Goal: Transaction & Acquisition: Obtain resource

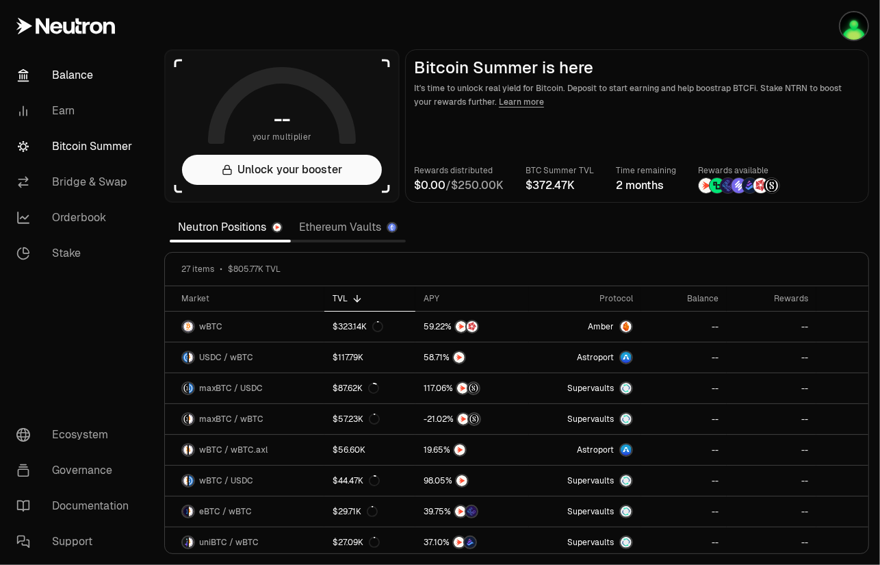
click at [69, 74] on link "Balance" at bounding box center [76, 76] width 142 height 36
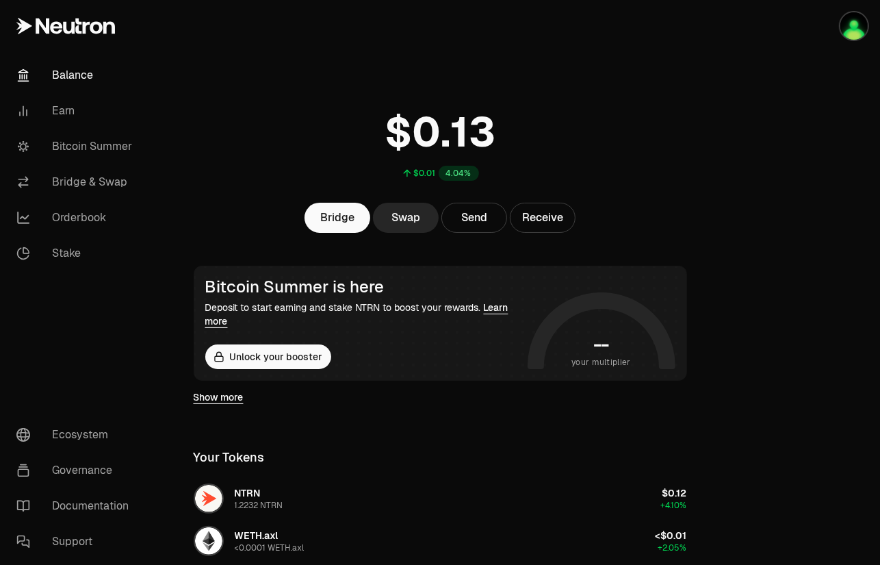
click at [794, 187] on div at bounding box center [803, 503] width 153 height 1006
click at [57, 111] on link "Earn" at bounding box center [76, 111] width 142 height 36
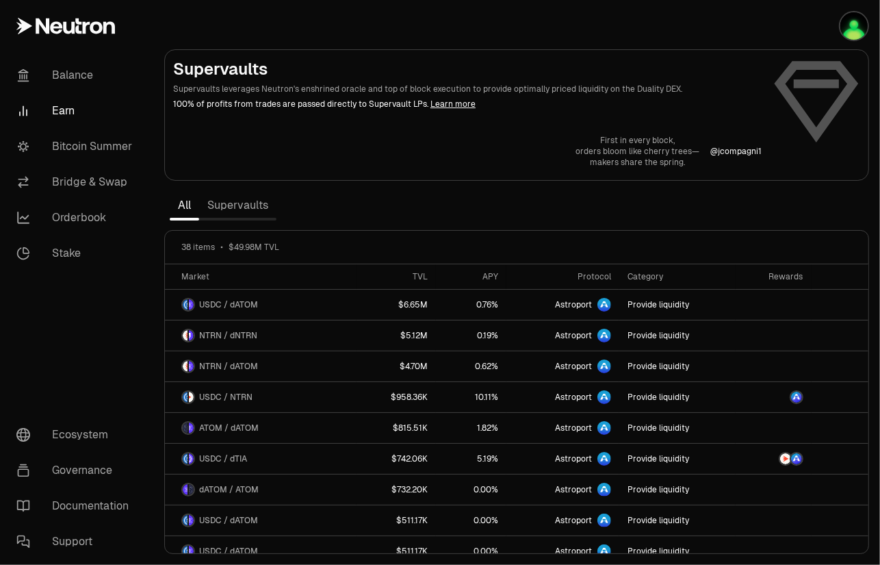
click at [227, 207] on link "Supervaults" at bounding box center [237, 205] width 77 height 27
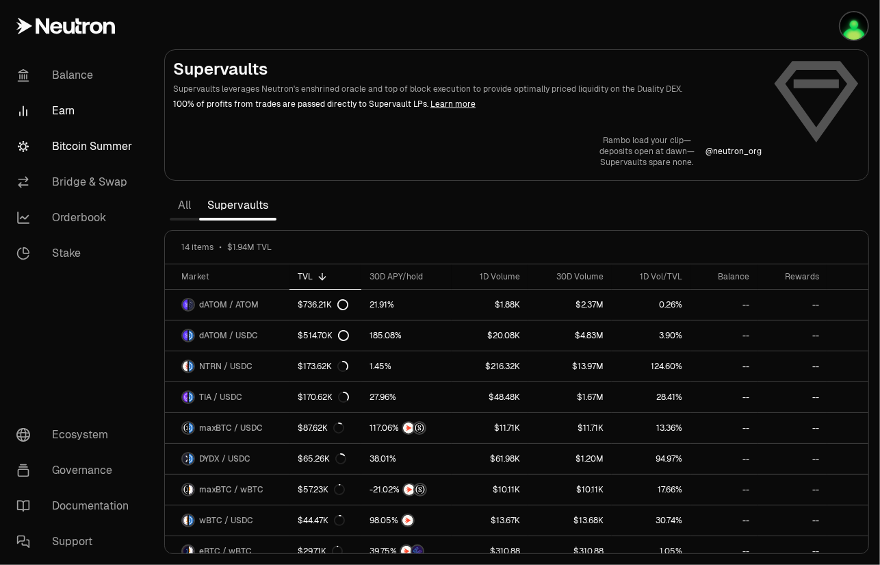
click at [71, 145] on link "Bitcoin Summer" at bounding box center [76, 147] width 142 height 36
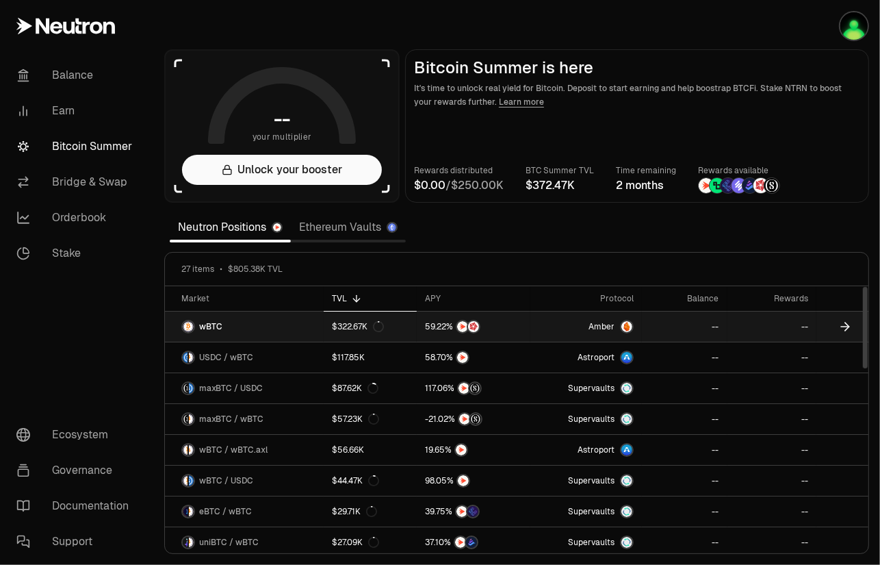
click at [209, 324] on span "wBTC" at bounding box center [210, 326] width 23 height 11
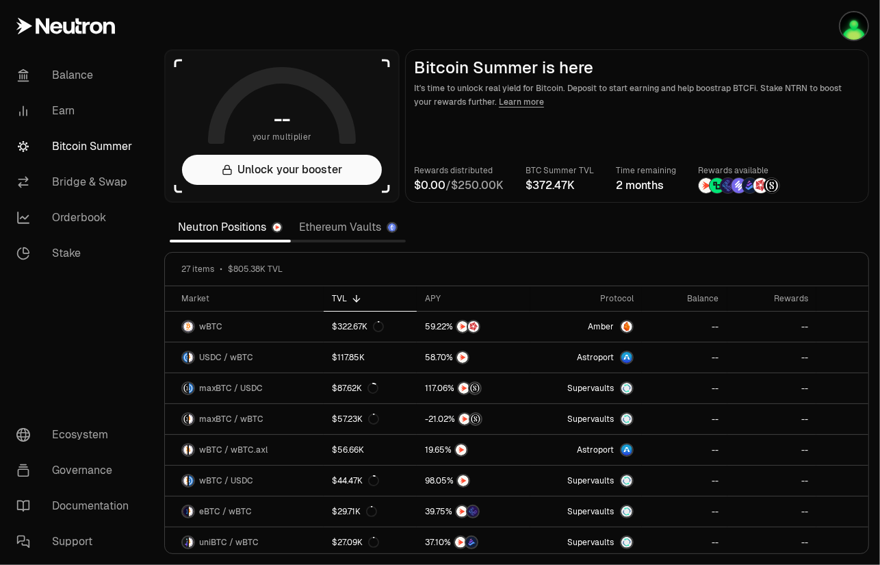
drag, startPoint x: 425, startPoint y: 22, endPoint x: 354, endPoint y: 66, distance: 84.0
click at [425, 22] on section "-- your multiplier Unlock your booster Bitcoin Summer is here It's time to unlo…" at bounding box center [516, 282] width 727 height 565
drag, startPoint x: 865, startPoint y: 320, endPoint x: 868, endPoint y: 311, distance: 8.9
click at [868, 311] on div at bounding box center [865, 327] width 5 height 81
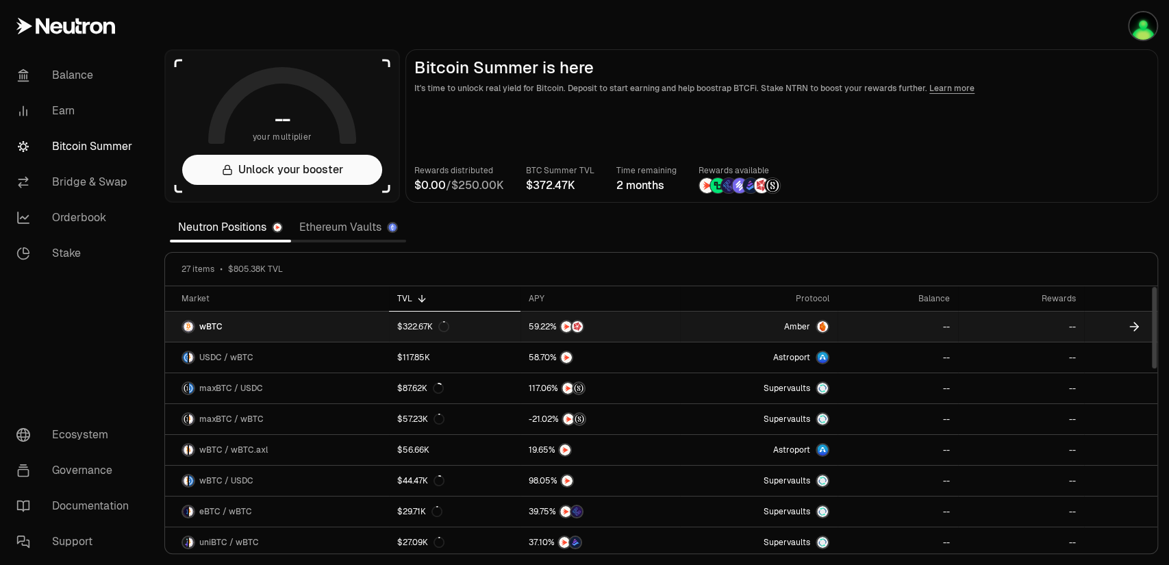
click at [880, 325] on icon at bounding box center [1134, 327] width 14 height 14
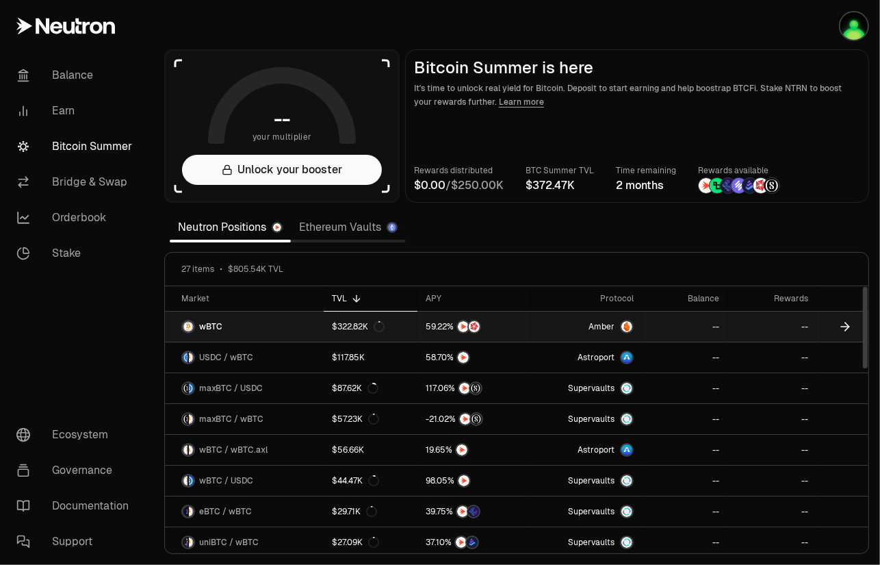
click at [340, 323] on div "$322.82K" at bounding box center [358, 326] width 53 height 11
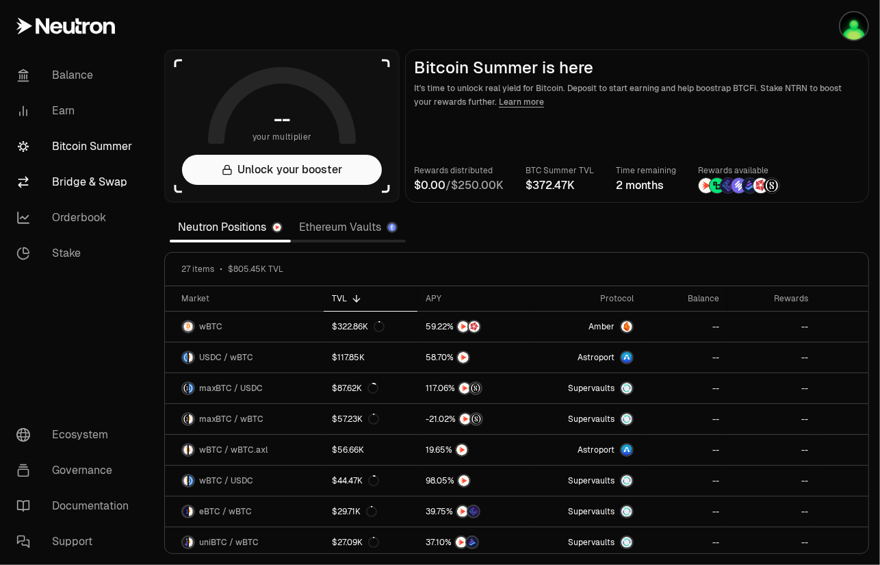
click at [93, 181] on link "Bridge & Swap" at bounding box center [76, 182] width 142 height 36
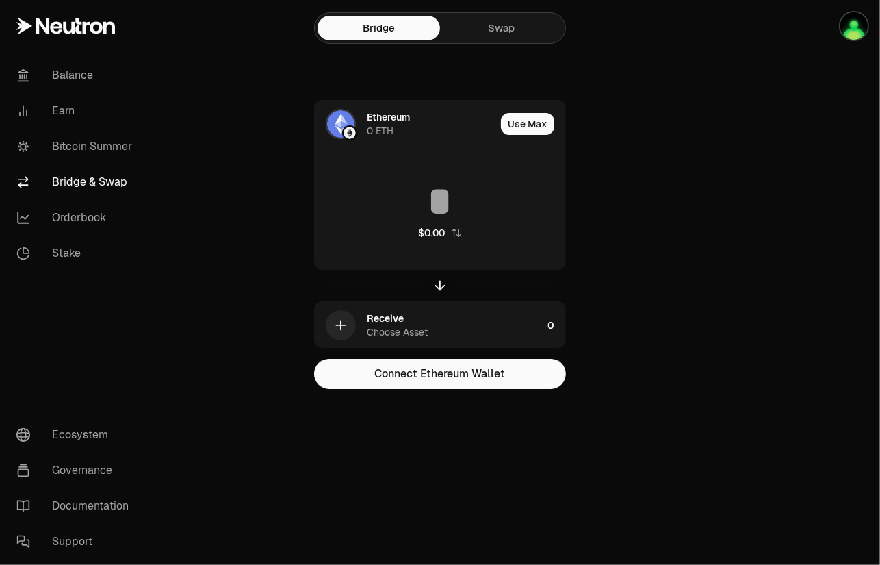
click at [500, 25] on link "Swap" at bounding box center [501, 28] width 123 height 25
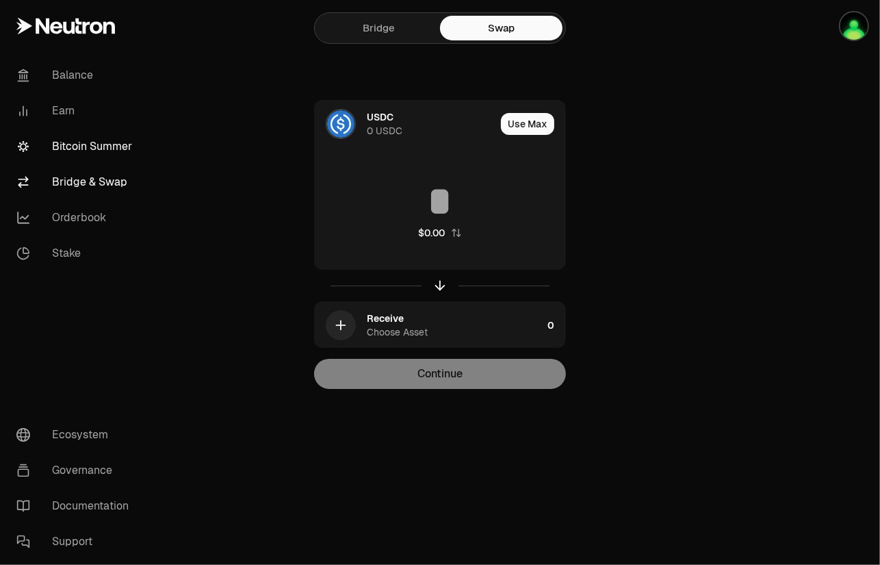
click at [74, 144] on link "Bitcoin Summer" at bounding box center [76, 147] width 142 height 36
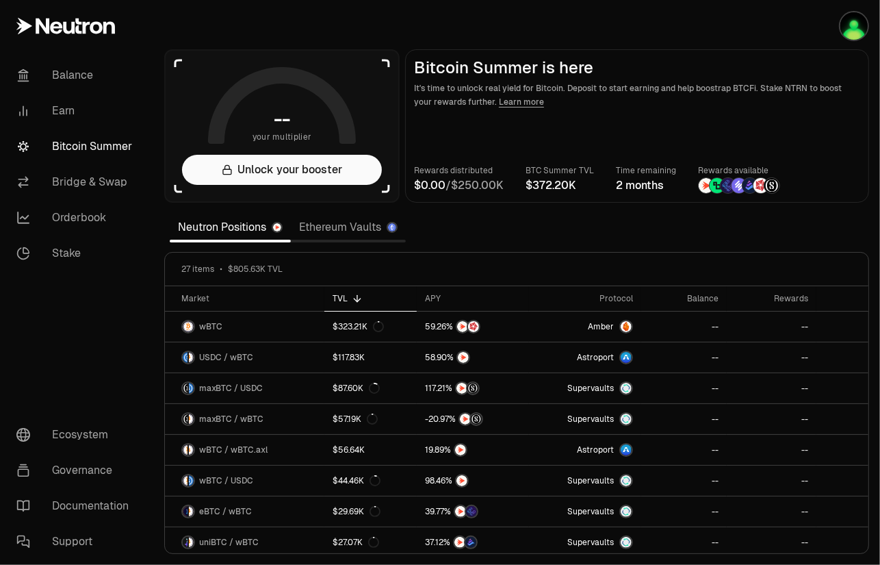
click at [218, 225] on link "Neutron Positions" at bounding box center [230, 227] width 121 height 27
click at [75, 74] on link "Balance" at bounding box center [76, 76] width 142 height 36
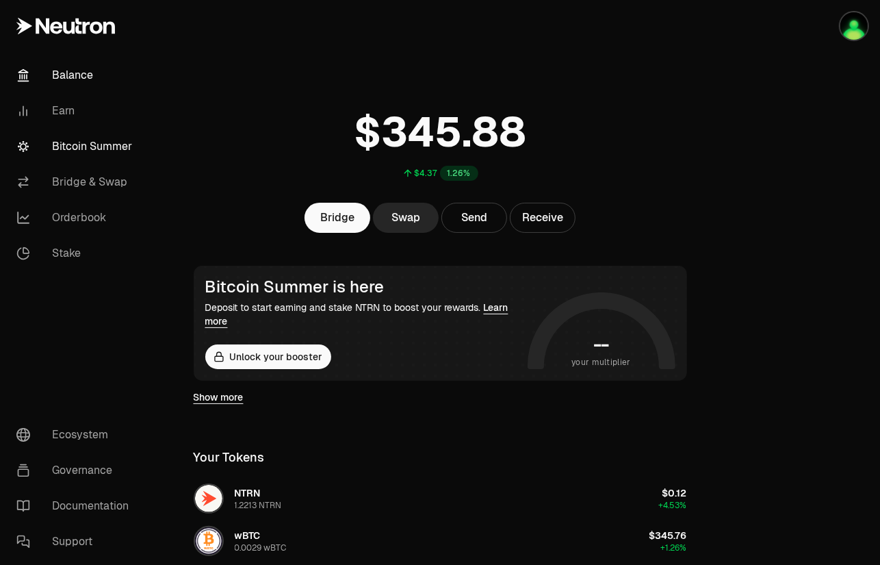
click at [66, 145] on link "Bitcoin Summer" at bounding box center [76, 147] width 142 height 36
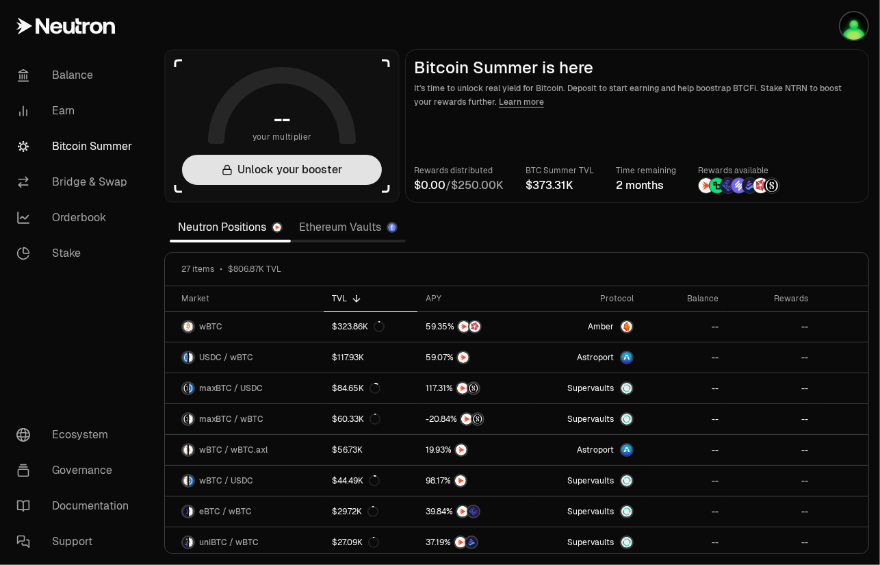
click at [267, 168] on button "Unlock your booster" at bounding box center [282, 170] width 200 height 30
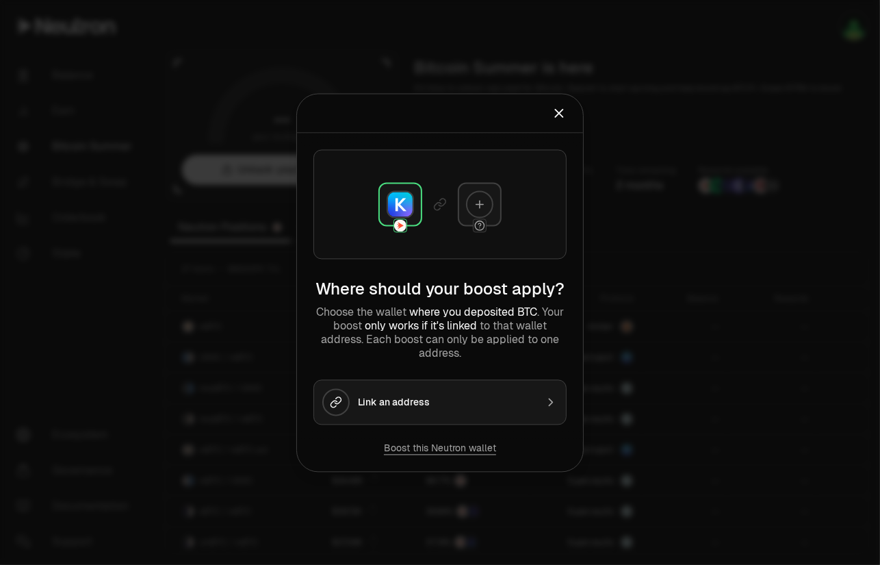
click at [397, 206] on img at bounding box center [400, 204] width 25 height 25
click at [481, 204] on icon at bounding box center [480, 204] width 8 height 0
click at [412, 402] on div "Link an address" at bounding box center [447, 402] width 178 height 14
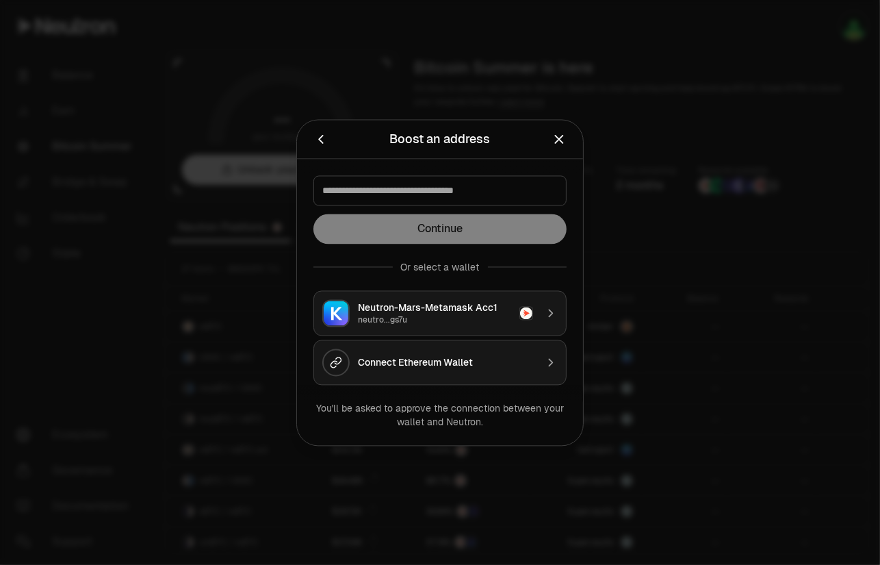
click at [424, 310] on div "Neutron-Mars-Metamask Acc1" at bounding box center [434, 308] width 153 height 14
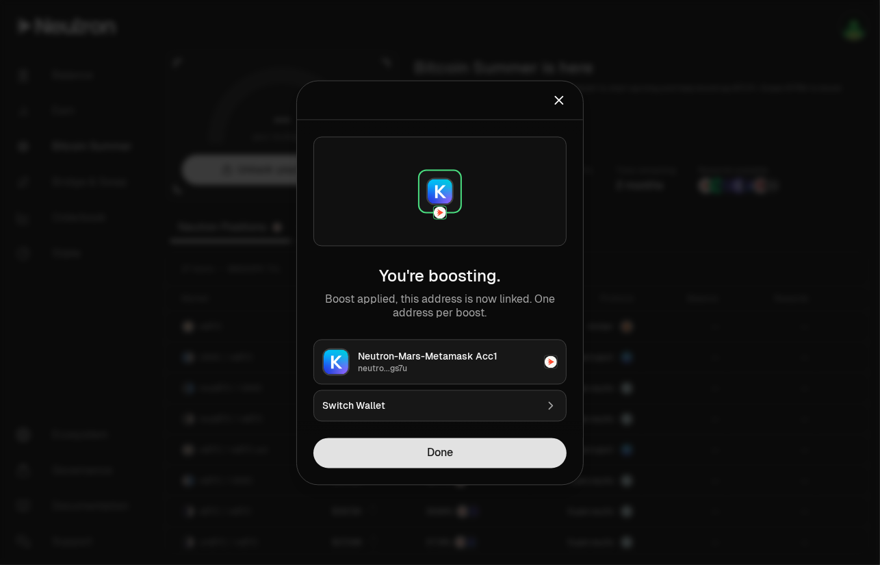
click at [427, 453] on button "Done" at bounding box center [440, 452] width 253 height 30
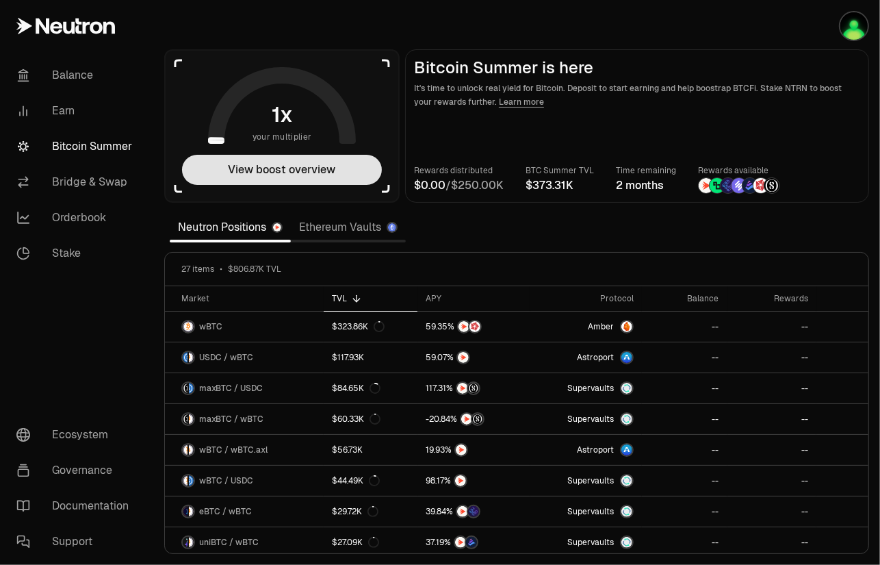
click at [266, 168] on button "View boost overview" at bounding box center [282, 170] width 200 height 30
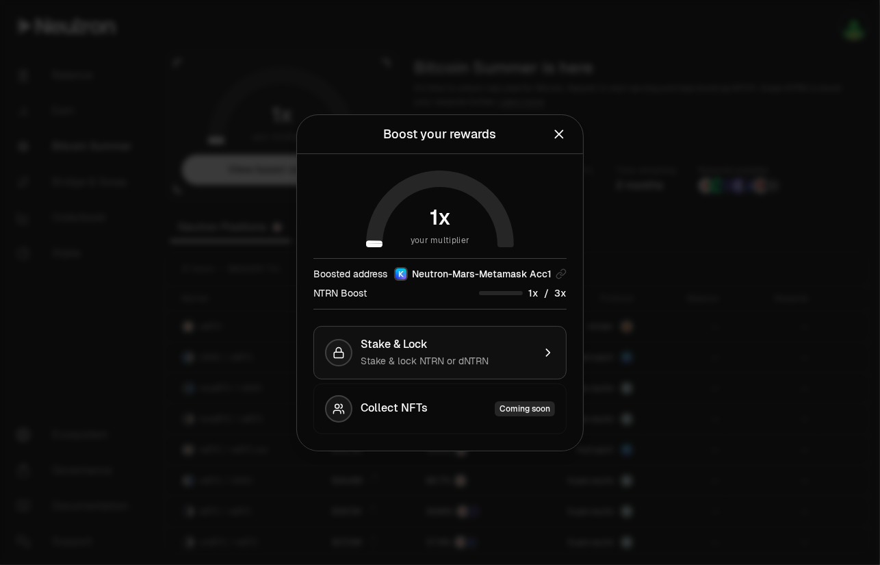
click at [444, 348] on div "Stake & Lock" at bounding box center [447, 344] width 173 height 14
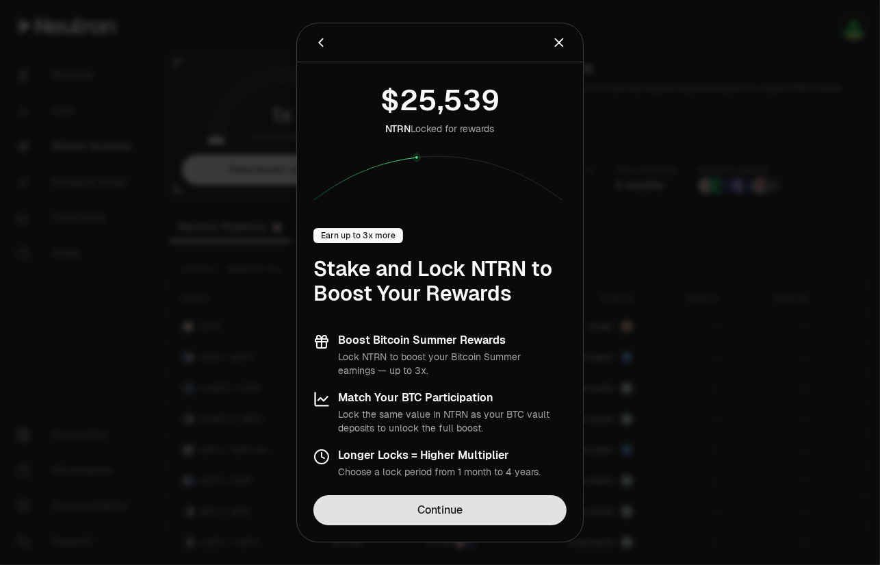
click at [423, 510] on link "Continue" at bounding box center [440, 510] width 253 height 30
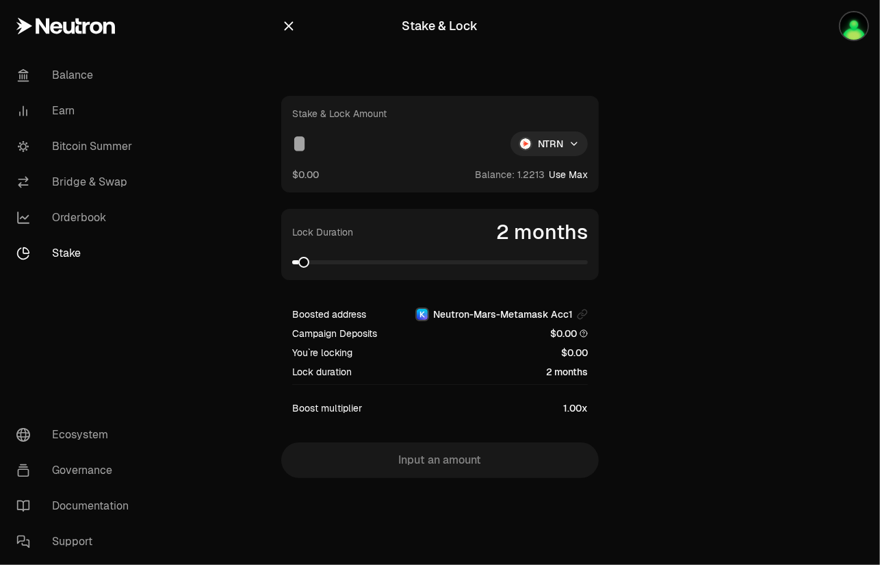
click at [324, 141] on input at bounding box center [395, 143] width 207 height 25
type input "*"
click at [554, 136] on html "Balance Earn Bitcoin Summer Bridge & Swap Orderbook Stake Ecosystem Governance …" at bounding box center [440, 282] width 880 height 565
click at [526, 202] on span "dNTRN" at bounding box center [524, 203] width 30 height 14
click at [288, 24] on icon "button" at bounding box center [288, 25] width 15 height 15
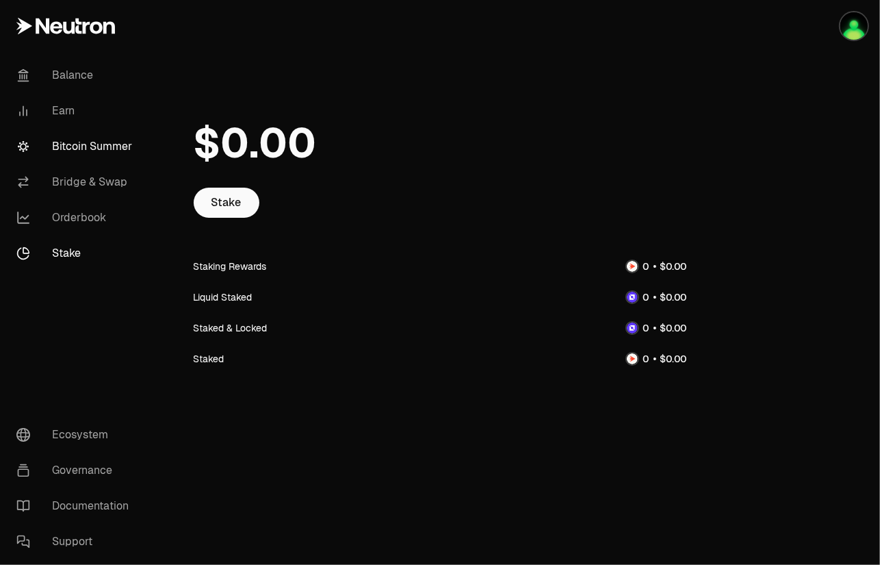
click at [68, 143] on link "Bitcoin Summer" at bounding box center [76, 147] width 142 height 36
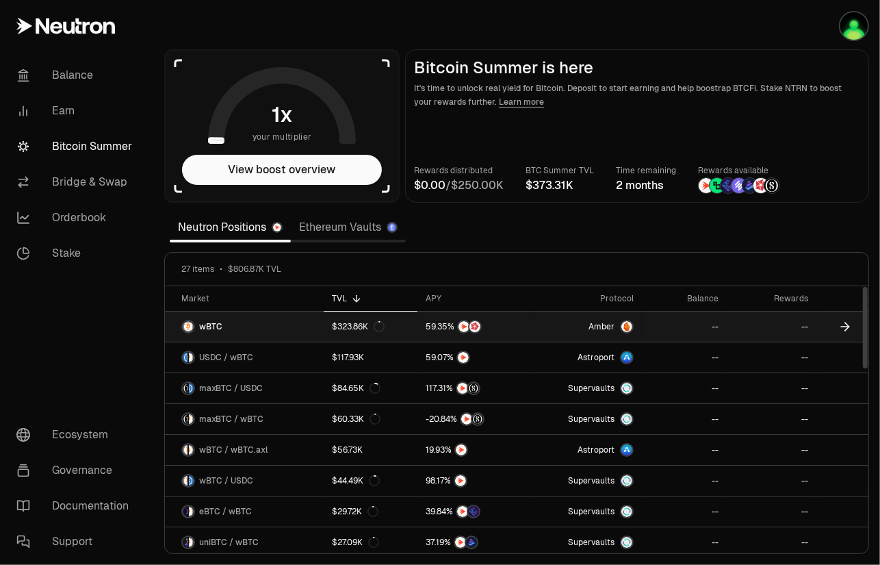
click at [290, 322] on link "wBTC" at bounding box center [244, 326] width 159 height 30
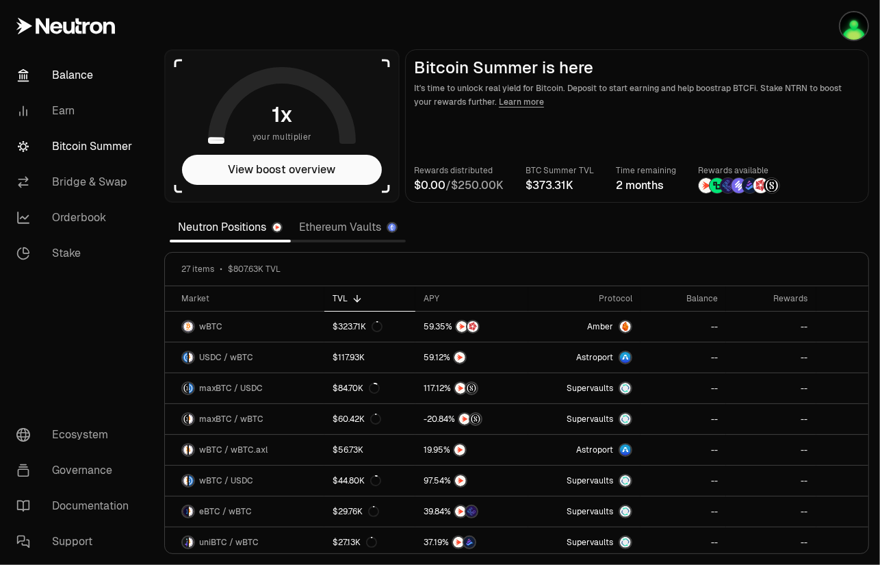
click at [63, 74] on link "Balance" at bounding box center [76, 76] width 142 height 36
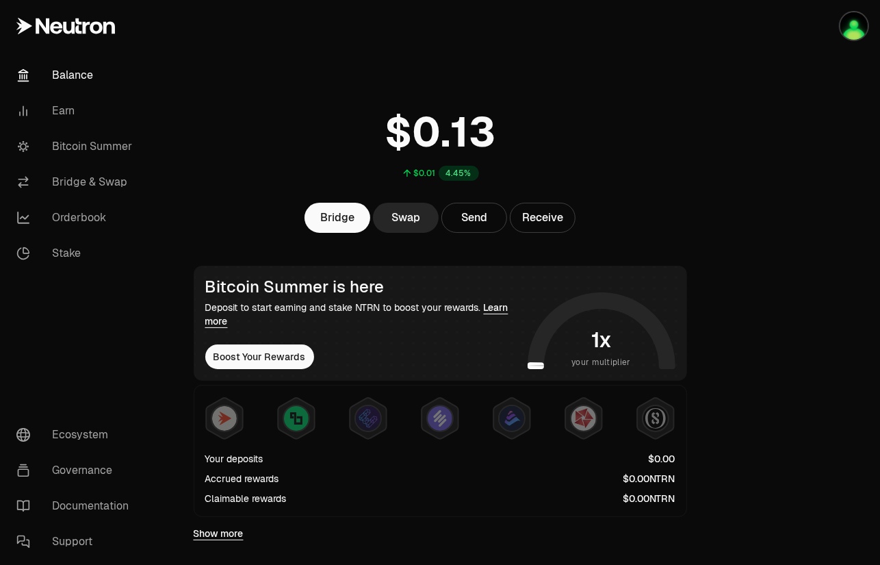
click at [745, 363] on div at bounding box center [803, 571] width 153 height 1142
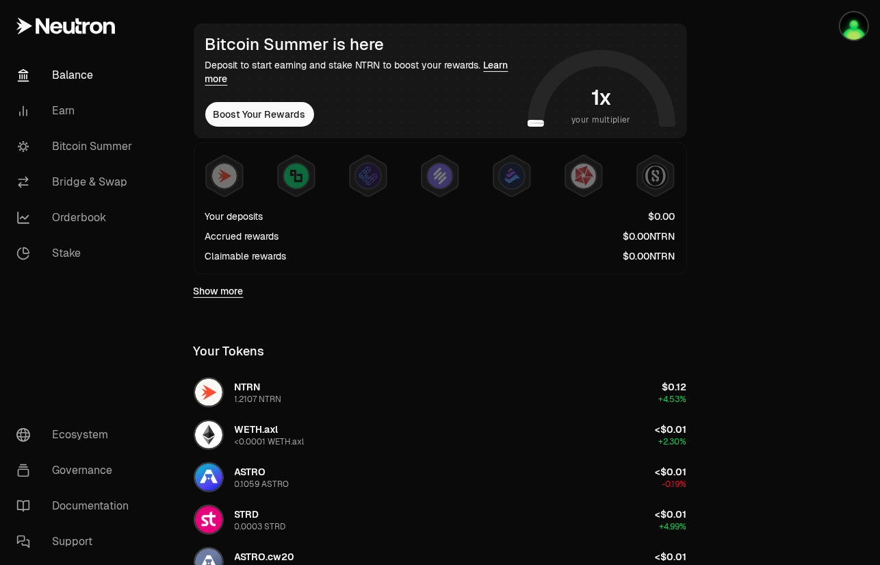
scroll to position [243, 0]
click at [214, 291] on link "Show more" at bounding box center [219, 290] width 50 height 14
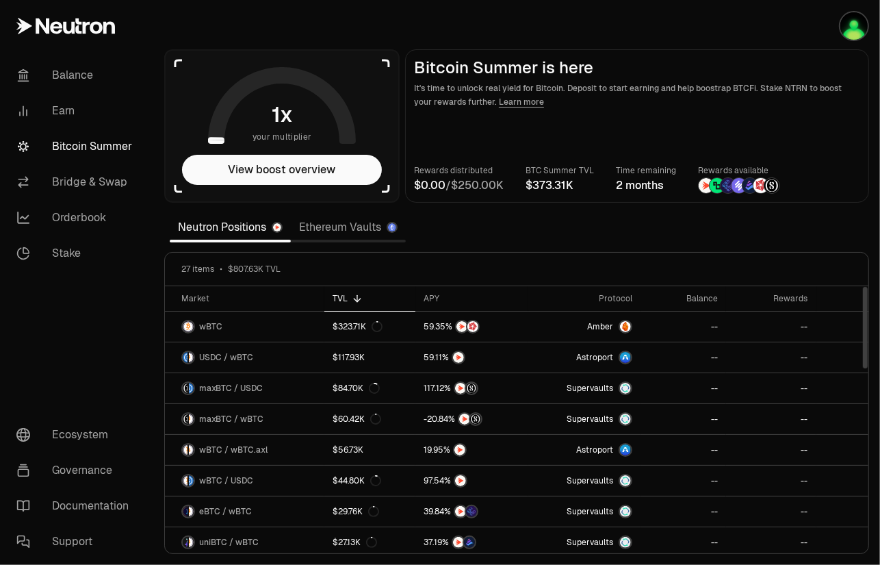
click at [356, 229] on link "Ethereum Vaults" at bounding box center [348, 227] width 115 height 27
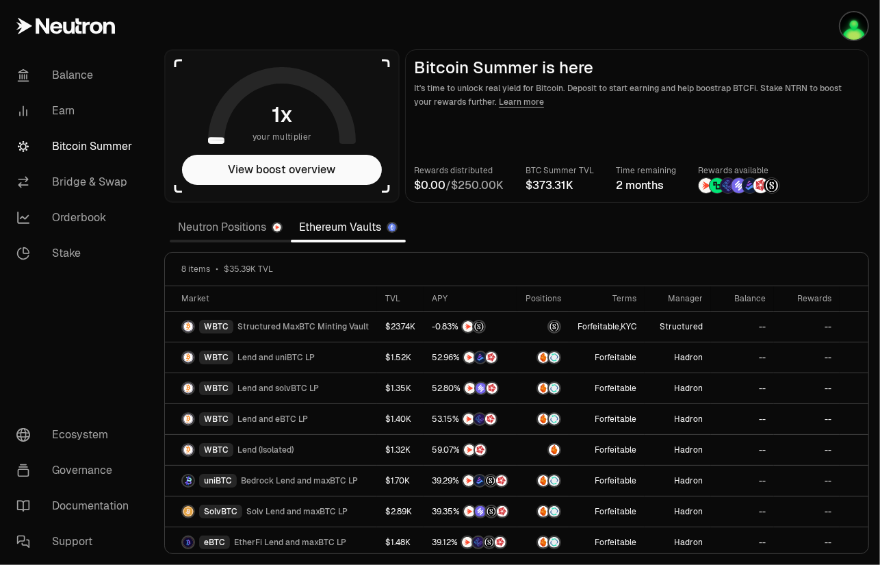
click at [204, 227] on link "Neutron Positions" at bounding box center [230, 227] width 121 height 27
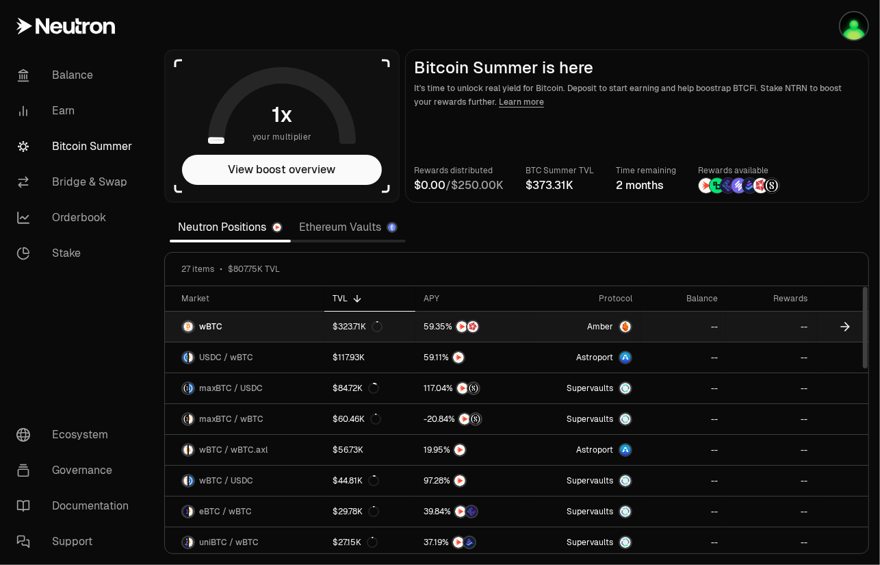
click at [309, 322] on link "wBTC" at bounding box center [244, 326] width 159 height 30
